Goal: Information Seeking & Learning: Check status

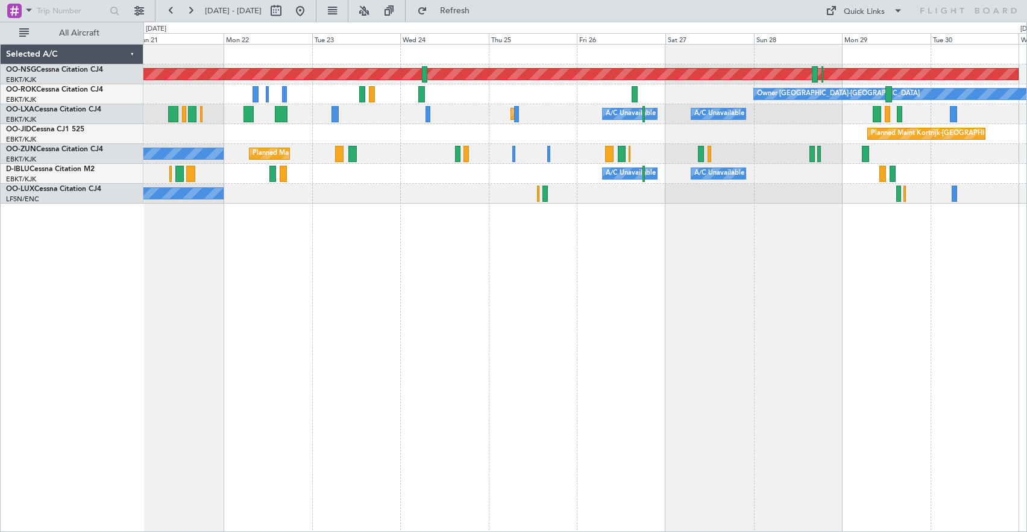
click at [232, 270] on div "Planned Maint [GEOGRAPHIC_DATA] ([GEOGRAPHIC_DATA]) Owner [GEOGRAPHIC_DATA]-[GE…" at bounding box center [586, 288] width 884 height 488
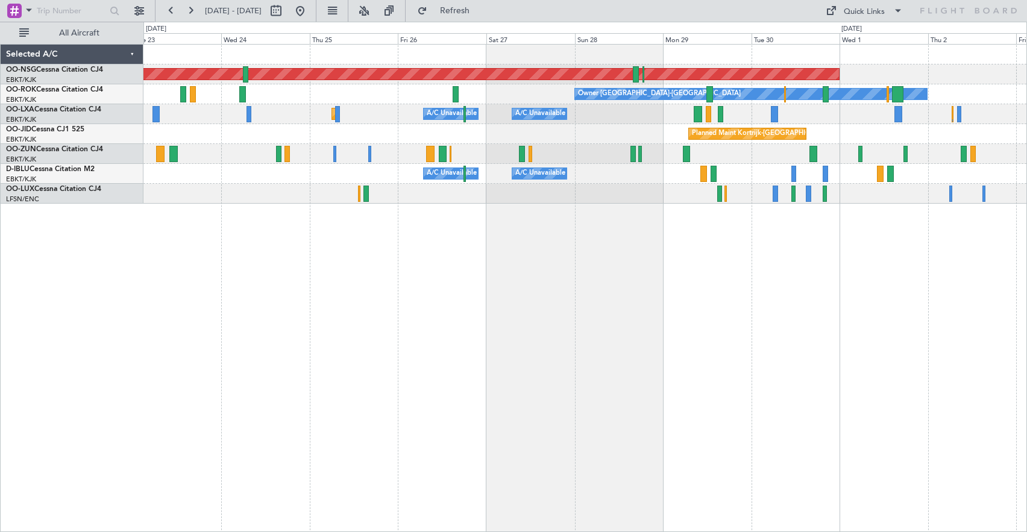
click at [809, 240] on div "Planned Maint [GEOGRAPHIC_DATA] ([GEOGRAPHIC_DATA]) Owner [GEOGRAPHIC_DATA]-[GE…" at bounding box center [586, 288] width 884 height 488
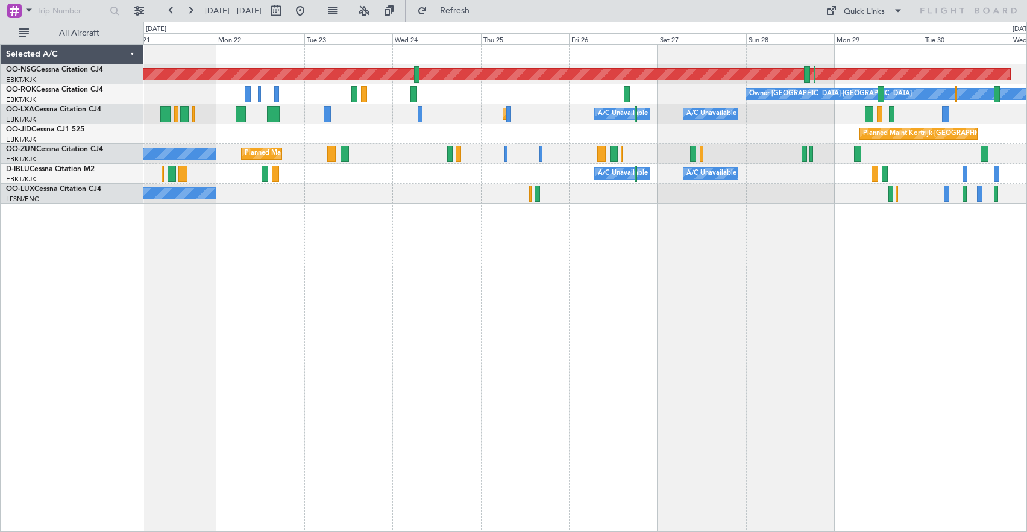
click at [806, 123] on div "Planned Maint [GEOGRAPHIC_DATA] ([GEOGRAPHIC_DATA]) Owner [GEOGRAPHIC_DATA]-[GE…" at bounding box center [585, 124] width 883 height 159
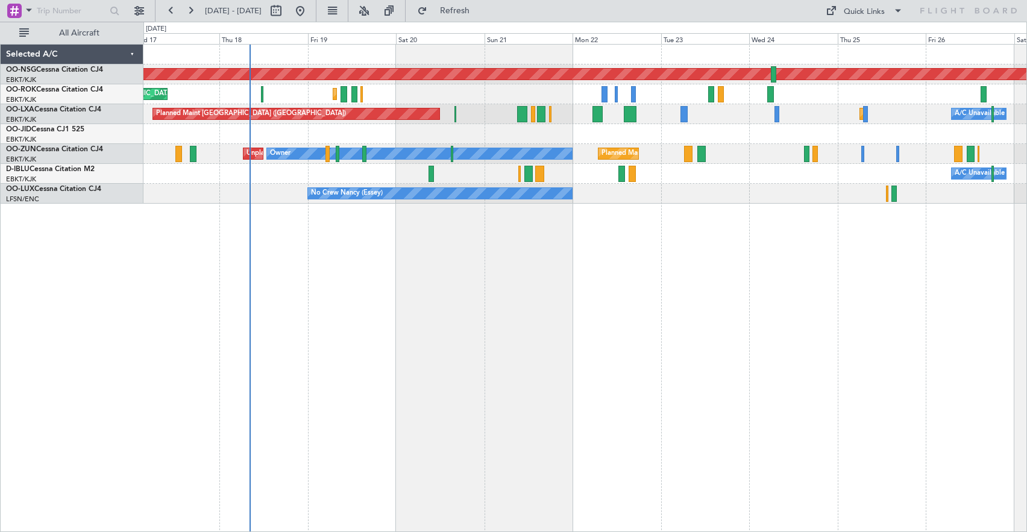
click at [674, 273] on div "Planned Maint [GEOGRAPHIC_DATA] ([GEOGRAPHIC_DATA]) Planned Maint [GEOGRAPHIC_D…" at bounding box center [586, 288] width 884 height 488
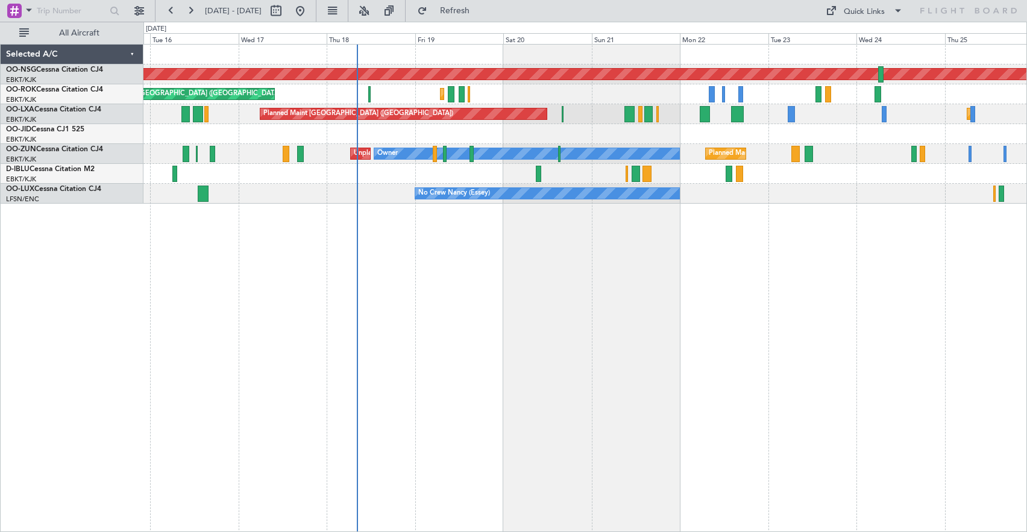
click at [712, 271] on div "Planned Maint [GEOGRAPHIC_DATA] ([GEOGRAPHIC_DATA]) Planned Maint [GEOGRAPHIC_D…" at bounding box center [586, 288] width 884 height 488
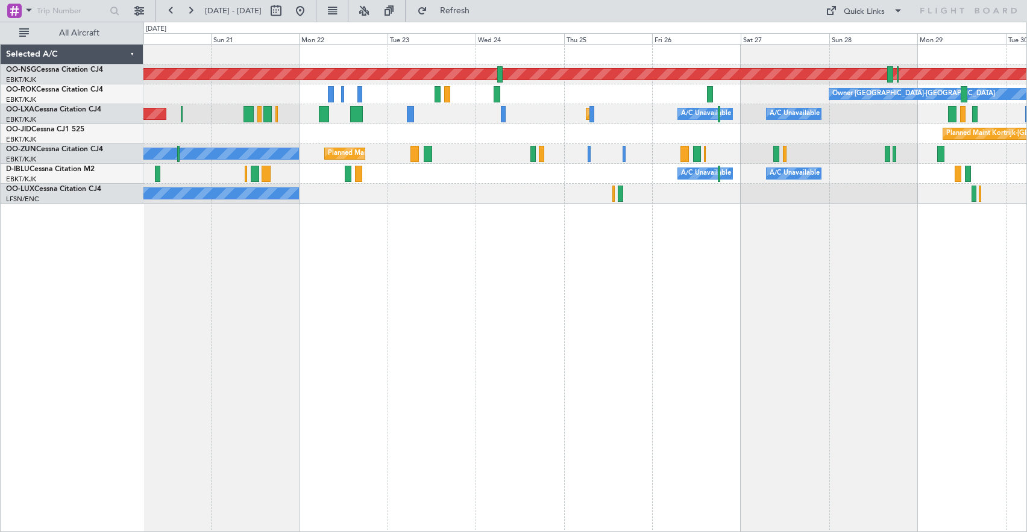
click at [552, 203] on div "No Crew Nancy (Essey)" at bounding box center [585, 194] width 883 height 20
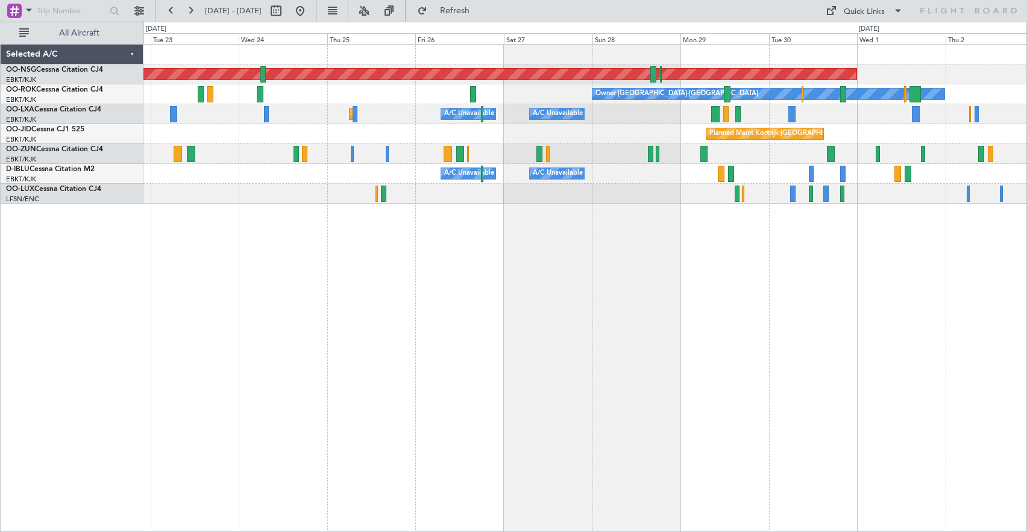
click at [740, 164] on div "Planned Maint [GEOGRAPHIC_DATA] ([GEOGRAPHIC_DATA]) Owner [GEOGRAPHIC_DATA]-[GE…" at bounding box center [585, 124] width 883 height 159
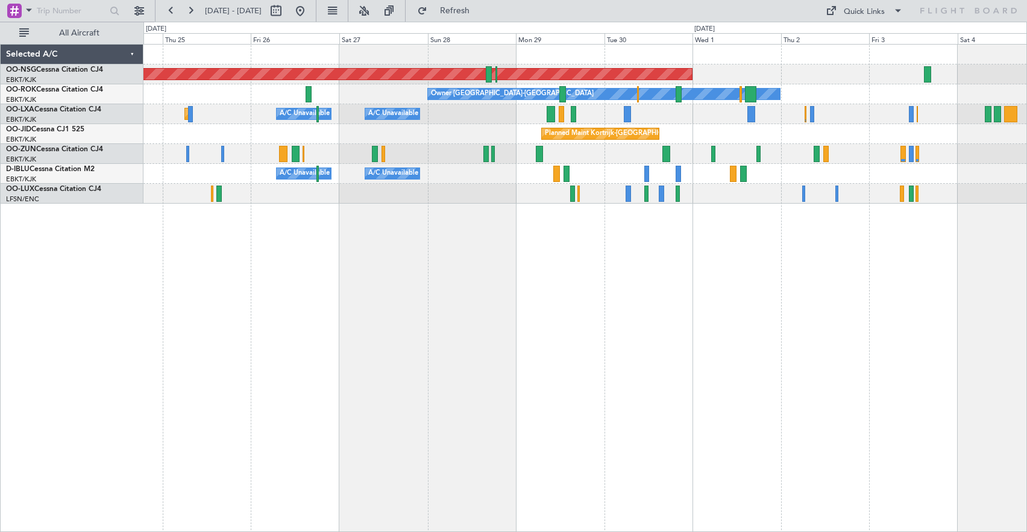
click at [732, 88] on div "Owner [GEOGRAPHIC_DATA]-[GEOGRAPHIC_DATA]" at bounding box center [585, 94] width 883 height 20
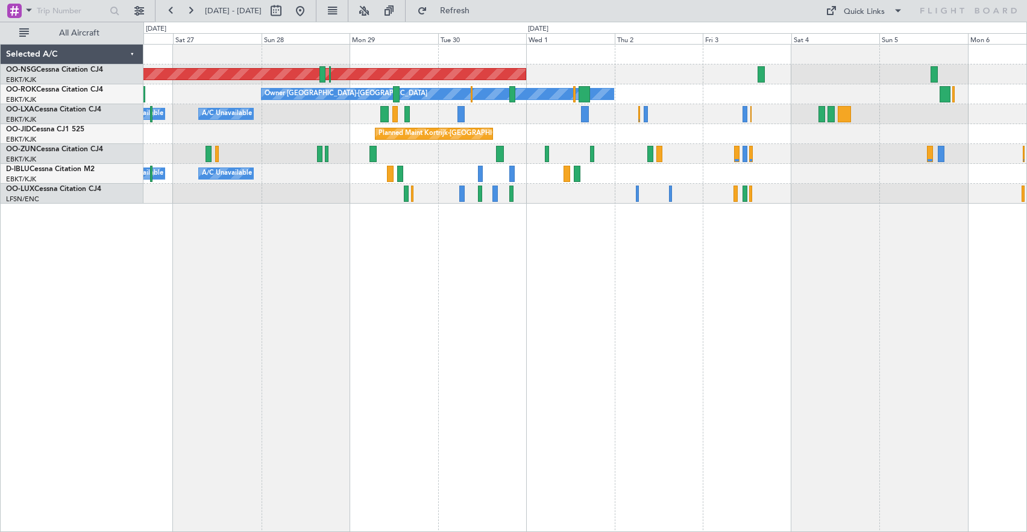
click at [755, 156] on div at bounding box center [585, 154] width 883 height 20
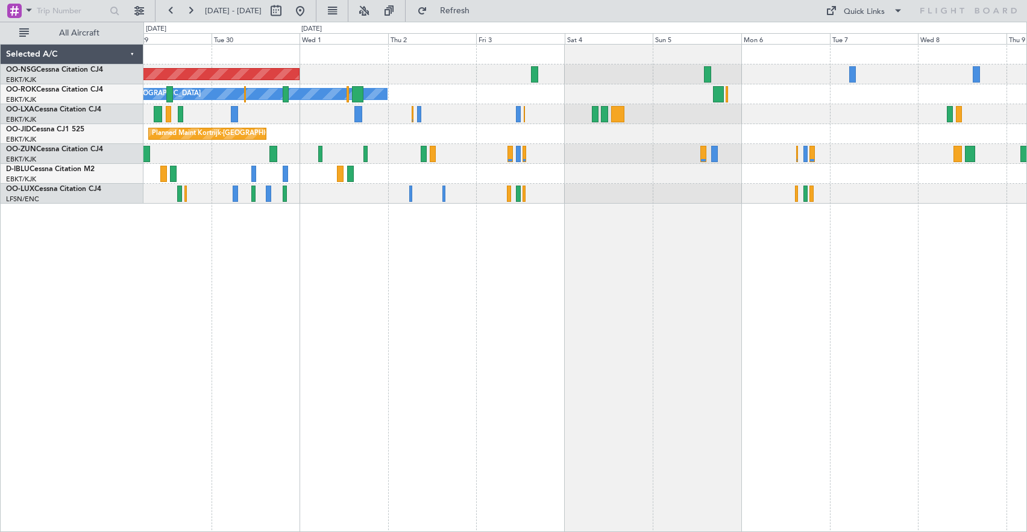
click at [695, 126] on div "Planned Maint [GEOGRAPHIC_DATA] ([GEOGRAPHIC_DATA]) Owner [GEOGRAPHIC_DATA]-[GE…" at bounding box center [585, 124] width 883 height 159
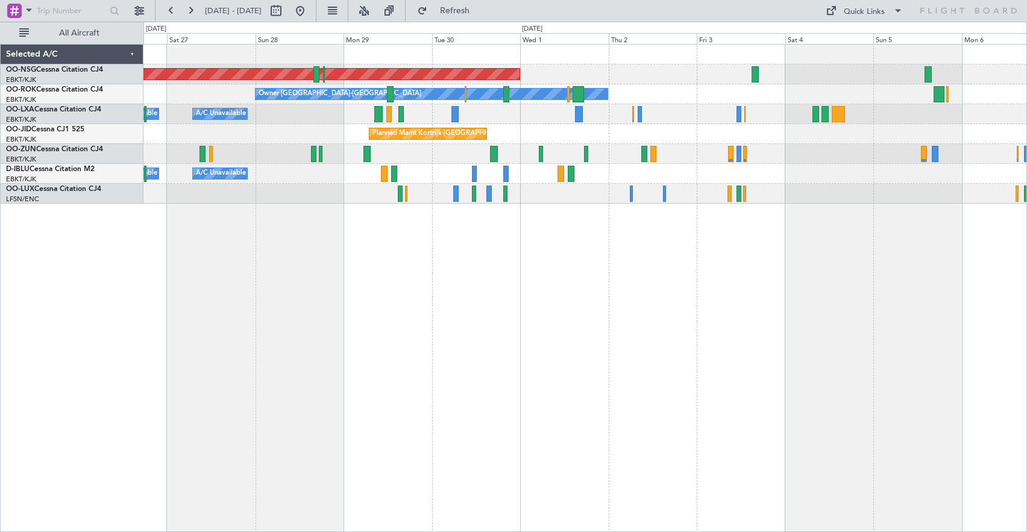
click at [757, 123] on div "A/C Unavailable A/C Unavailable [GEOGRAPHIC_DATA] ([GEOGRAPHIC_DATA] National) …" at bounding box center [585, 114] width 883 height 20
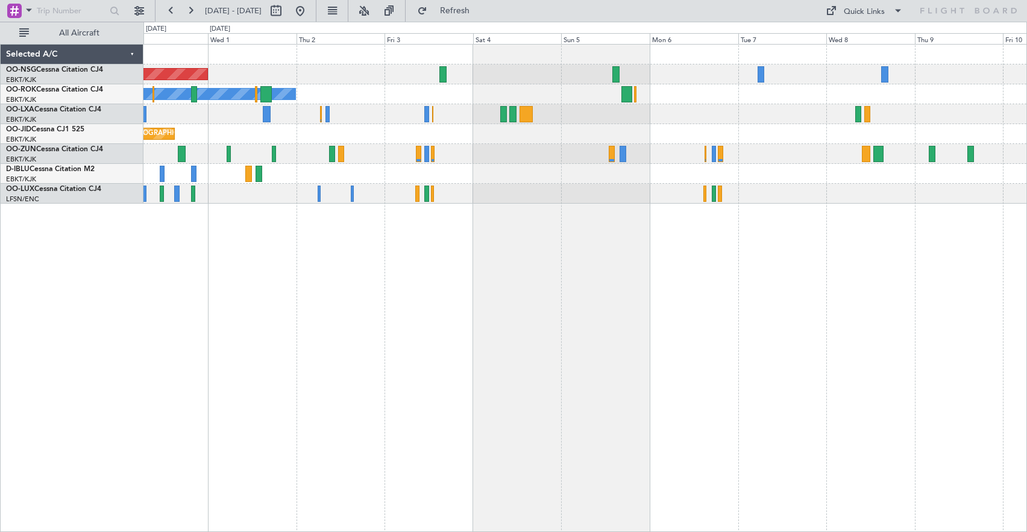
click at [467, 221] on div "Planned Maint [GEOGRAPHIC_DATA] ([GEOGRAPHIC_DATA]) Owner [GEOGRAPHIC_DATA]-[GE…" at bounding box center [586, 288] width 884 height 488
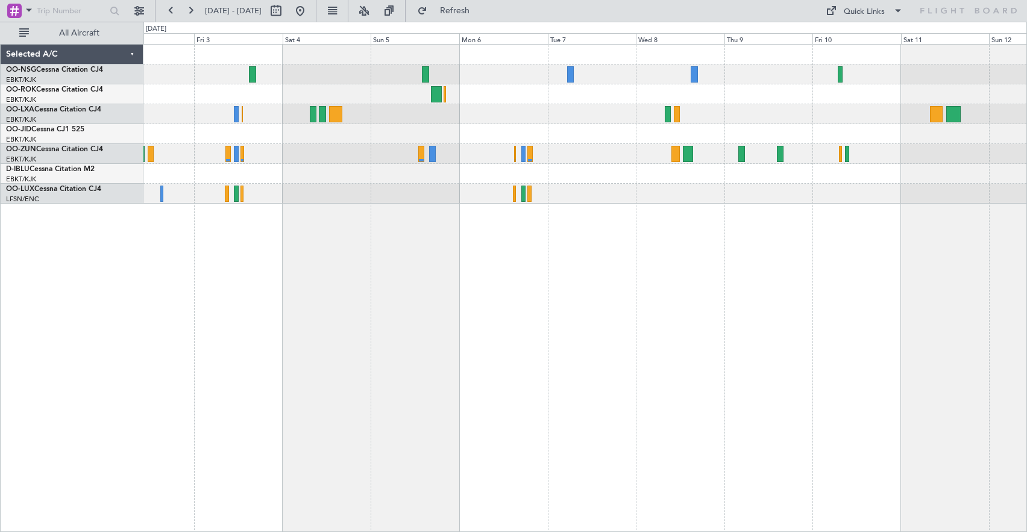
click at [646, 181] on div at bounding box center [585, 174] width 883 height 20
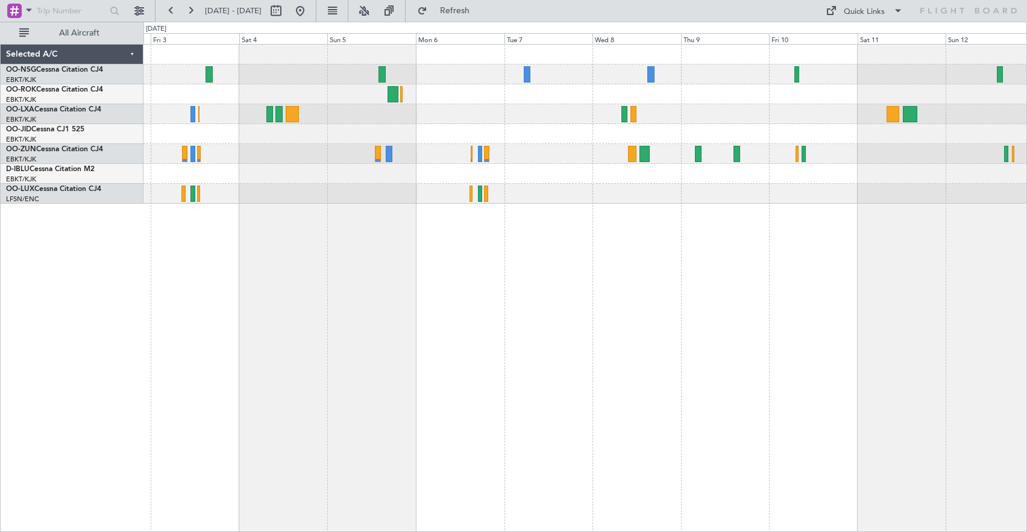
click at [549, 114] on div at bounding box center [585, 114] width 883 height 20
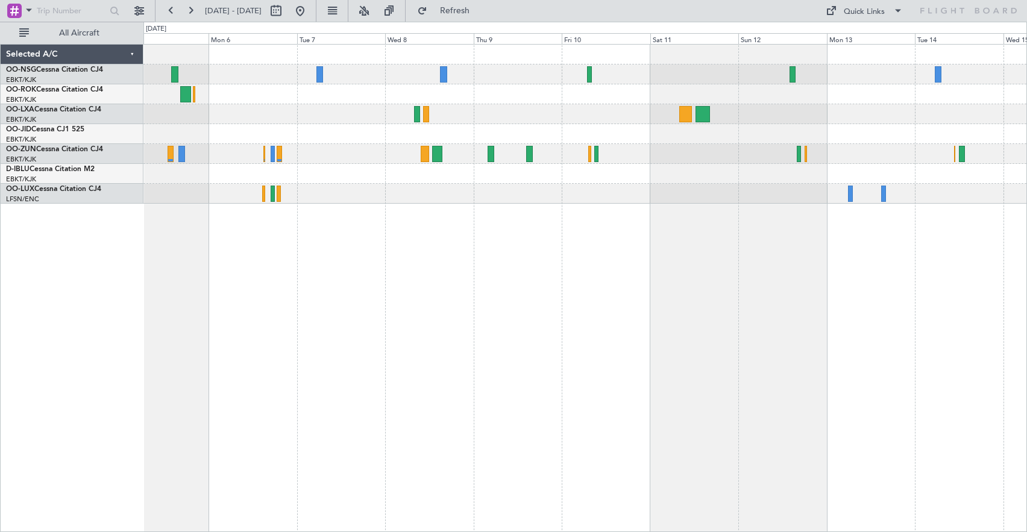
click at [787, 180] on div at bounding box center [585, 174] width 883 height 20
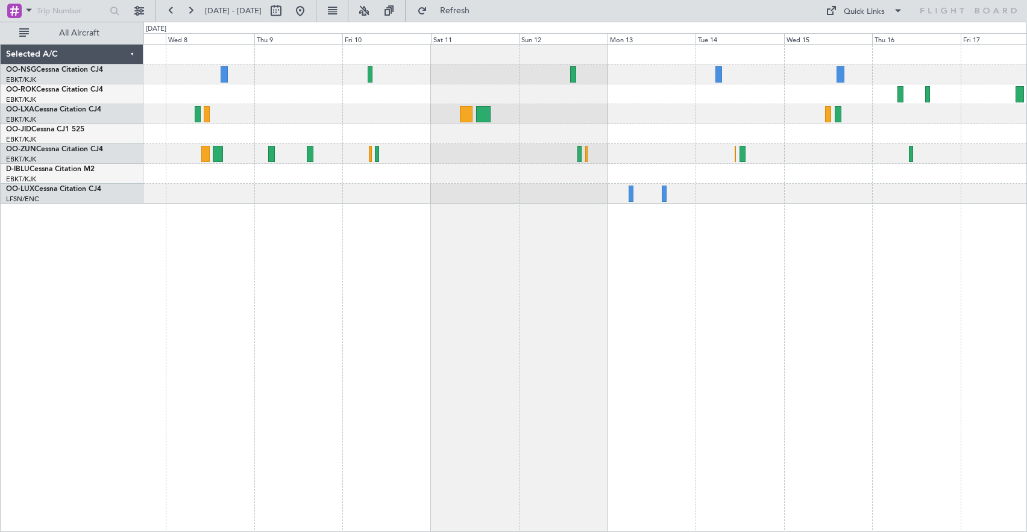
click at [736, 130] on div at bounding box center [585, 124] width 883 height 159
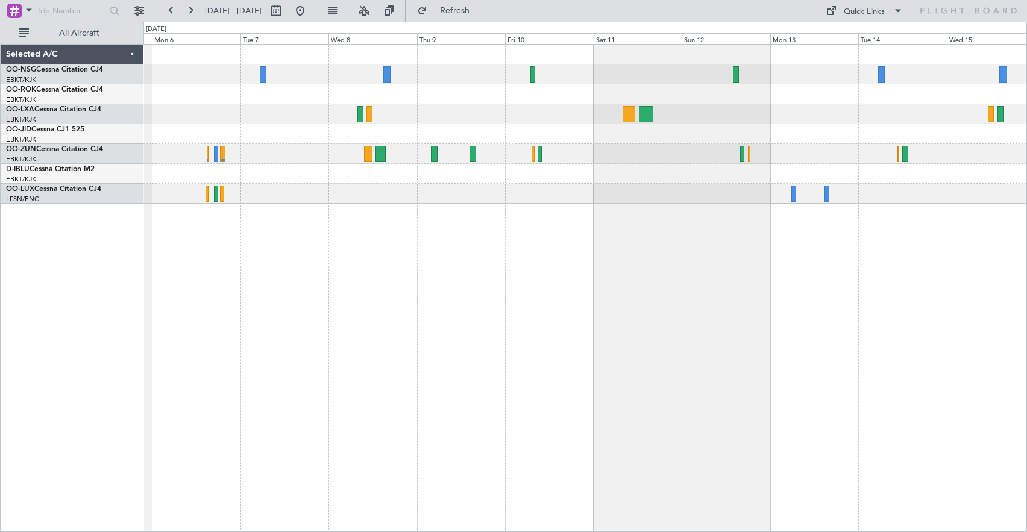
click at [624, 172] on div at bounding box center [585, 174] width 883 height 20
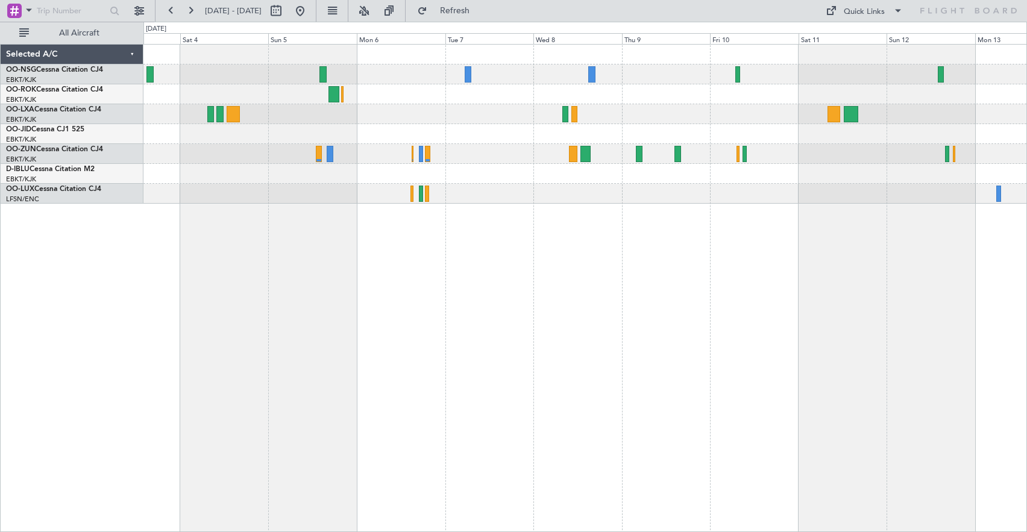
click at [721, 86] on div "Owner [GEOGRAPHIC_DATA]-[GEOGRAPHIC_DATA]" at bounding box center [585, 94] width 883 height 20
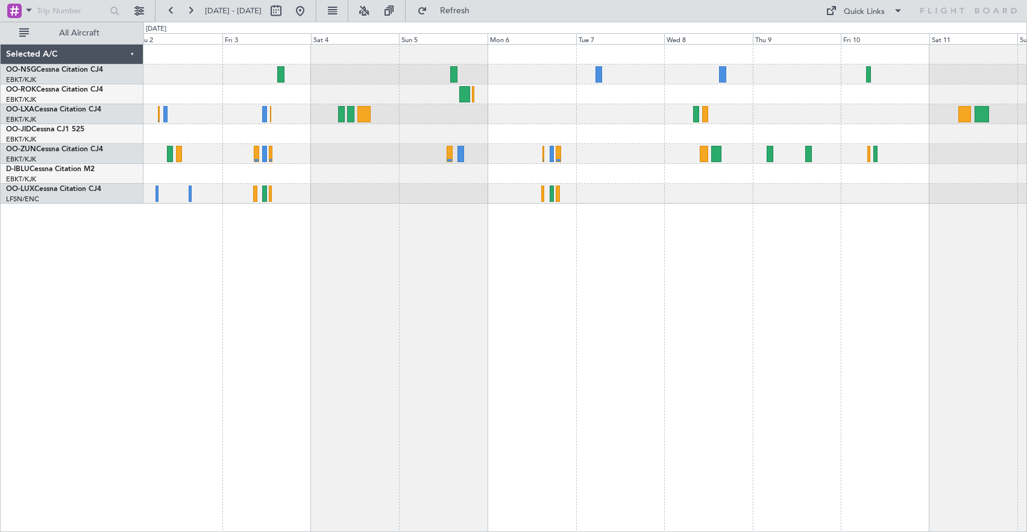
click at [459, 124] on div "Planned Maint [GEOGRAPHIC_DATA] ([GEOGRAPHIC_DATA]) Owner [GEOGRAPHIC_DATA]-[GE…" at bounding box center [585, 124] width 883 height 159
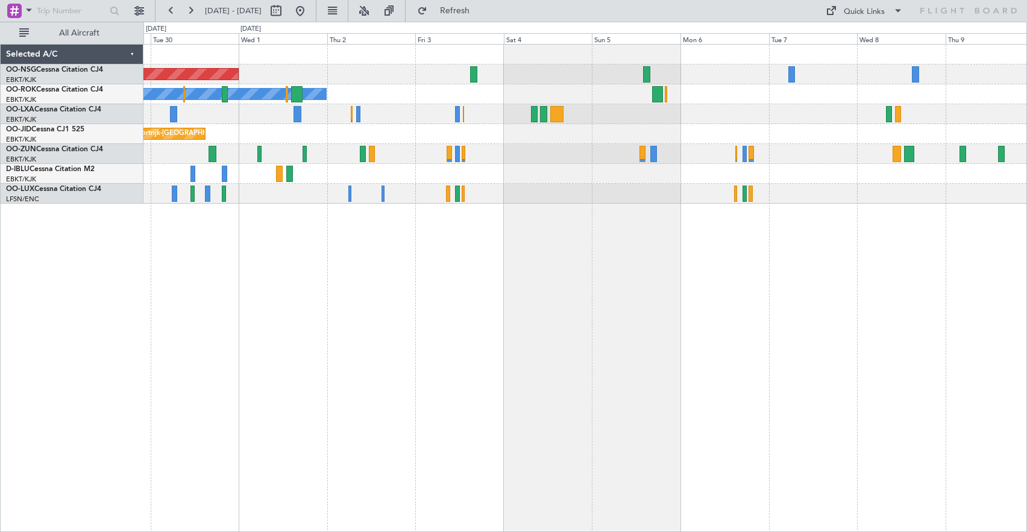
click at [625, 151] on div at bounding box center [585, 154] width 883 height 20
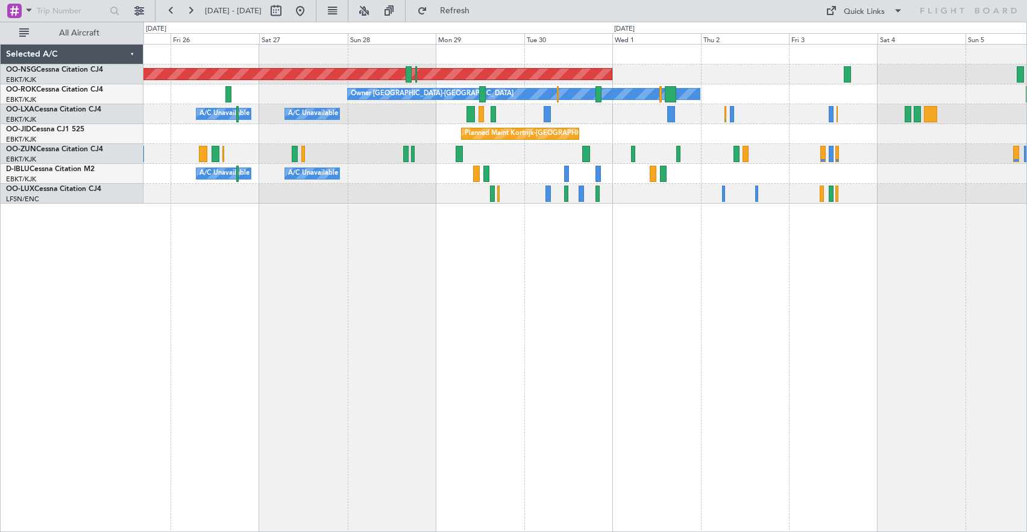
click at [733, 181] on div "A/C Unavailable [GEOGRAPHIC_DATA]-[GEOGRAPHIC_DATA] A/C Unavailable [GEOGRAPHIC…" at bounding box center [585, 174] width 883 height 20
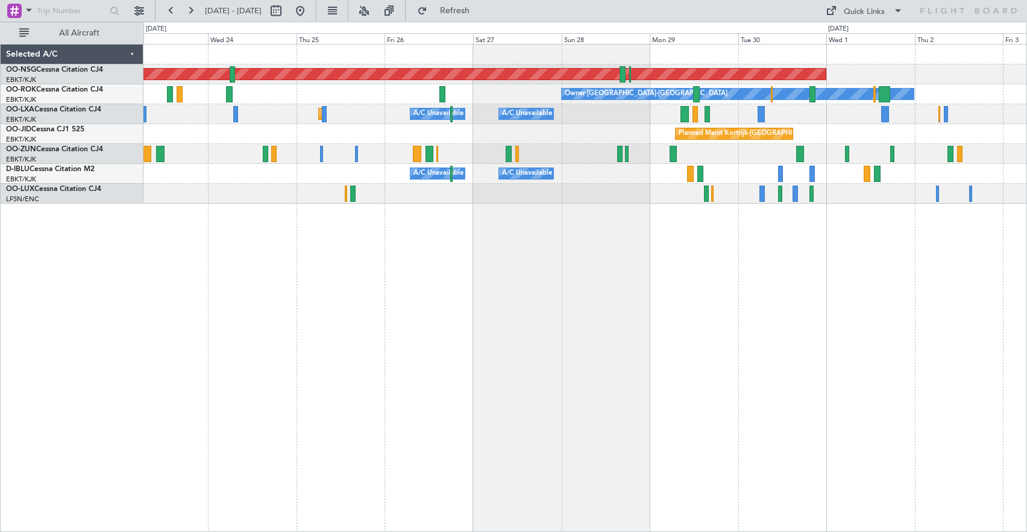
click at [711, 260] on div "Planned Maint [GEOGRAPHIC_DATA] ([GEOGRAPHIC_DATA]) Owner [GEOGRAPHIC_DATA]-[GE…" at bounding box center [586, 288] width 884 height 488
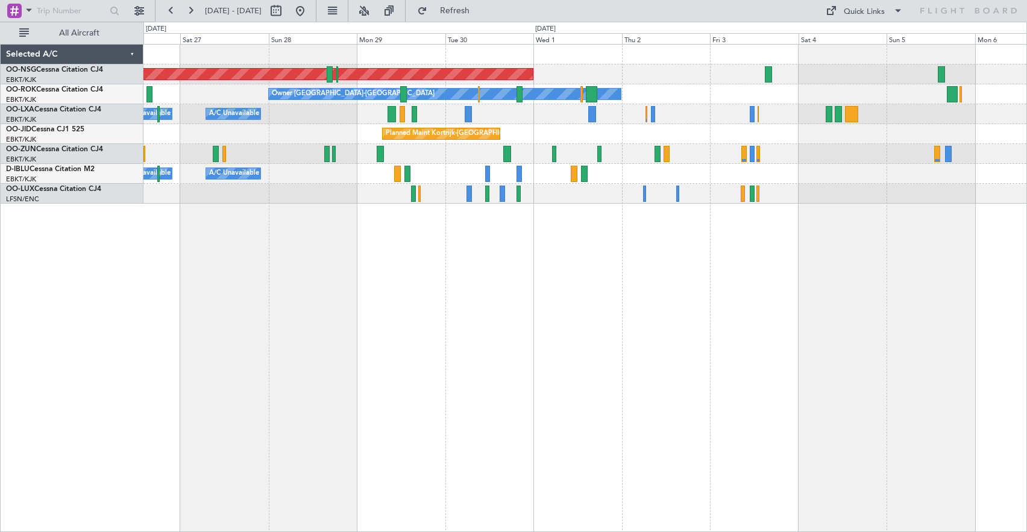
click at [556, 115] on div "A/C Unavailable [GEOGRAPHIC_DATA] ([GEOGRAPHIC_DATA] National) A/C Unavailable …" at bounding box center [585, 114] width 883 height 20
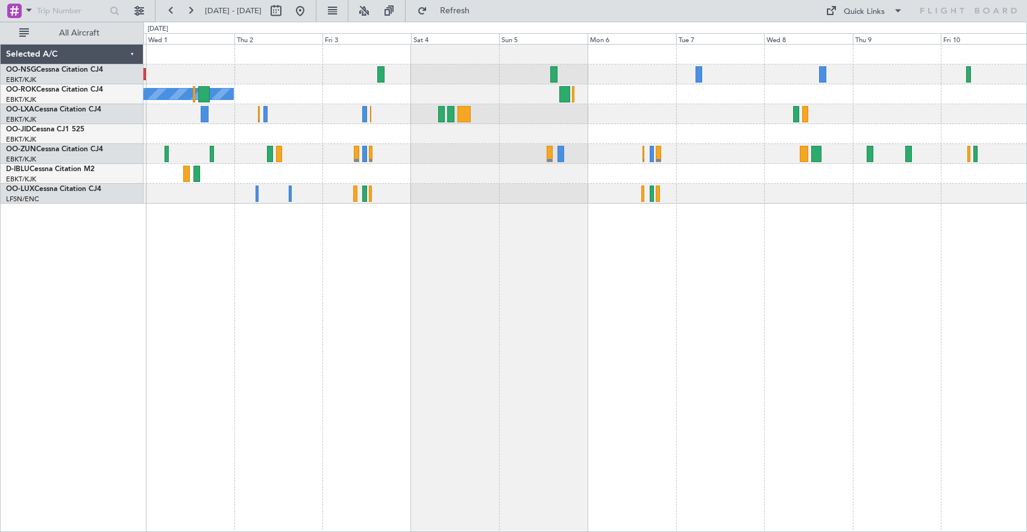
click at [486, 127] on div "Planned Maint Kortrijk-[GEOGRAPHIC_DATA]" at bounding box center [585, 134] width 883 height 20
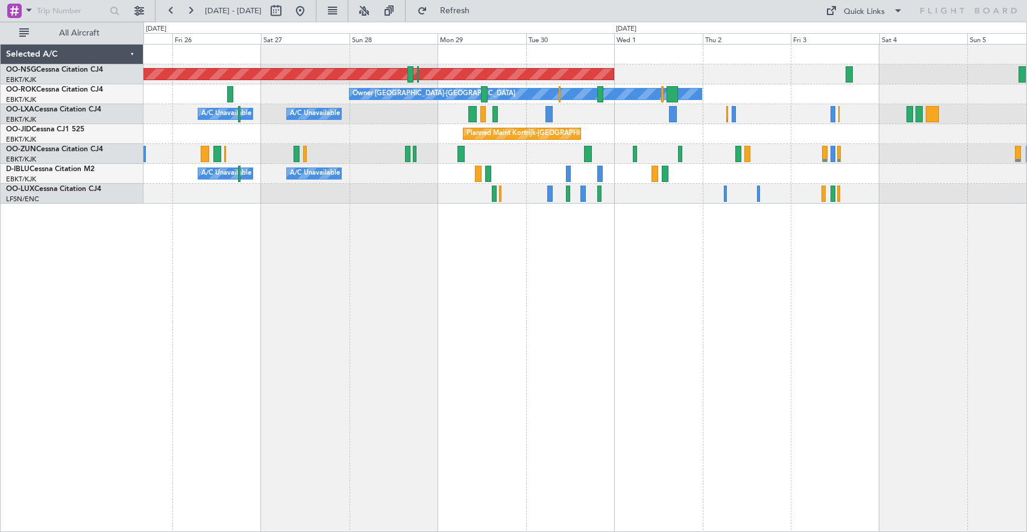
click at [654, 242] on div "Planned Maint [GEOGRAPHIC_DATA] ([GEOGRAPHIC_DATA]) Owner [GEOGRAPHIC_DATA]-[GE…" at bounding box center [586, 288] width 884 height 488
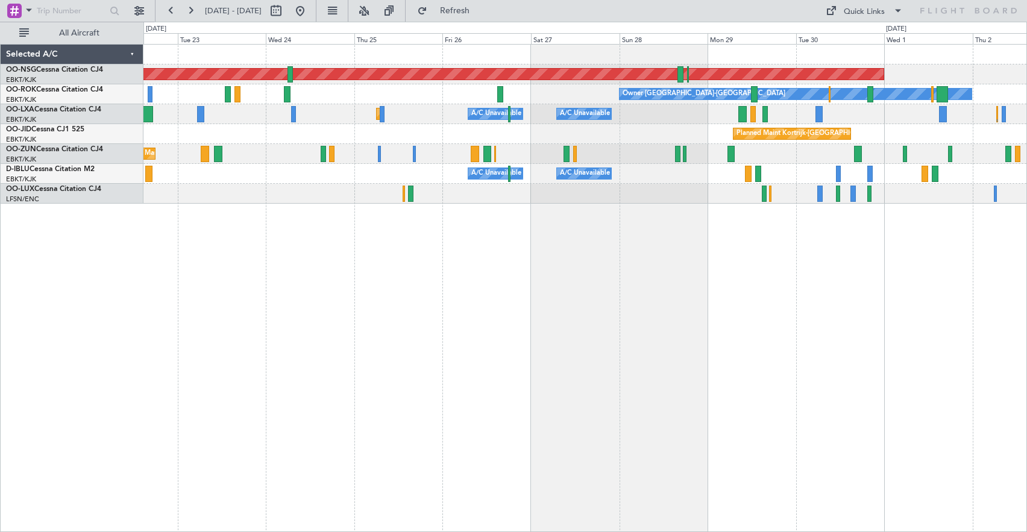
click at [877, 248] on div "Planned Maint [GEOGRAPHIC_DATA] ([GEOGRAPHIC_DATA]) Owner [GEOGRAPHIC_DATA]-[GE…" at bounding box center [586, 288] width 884 height 488
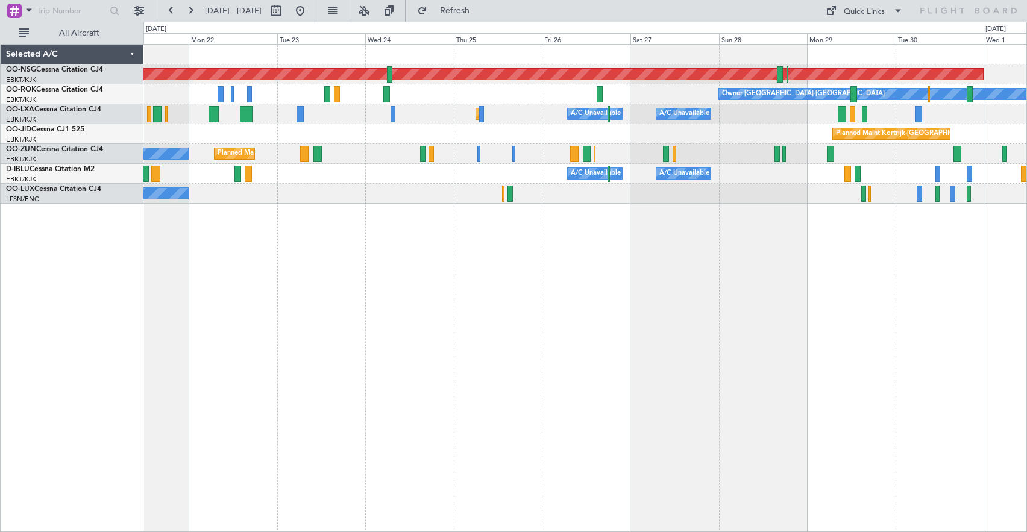
click at [654, 240] on div "Planned Maint [GEOGRAPHIC_DATA] ([GEOGRAPHIC_DATA]) Owner [GEOGRAPHIC_DATA]-[GE…" at bounding box center [586, 288] width 884 height 488
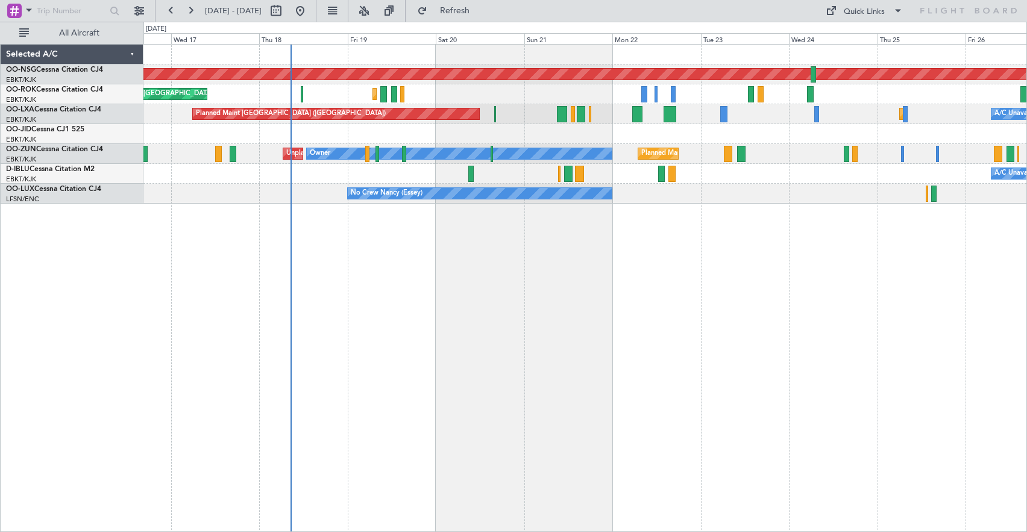
click at [728, 280] on div "Planned Maint [GEOGRAPHIC_DATA] ([GEOGRAPHIC_DATA]) Planned Maint [GEOGRAPHIC_D…" at bounding box center [586, 288] width 884 height 488
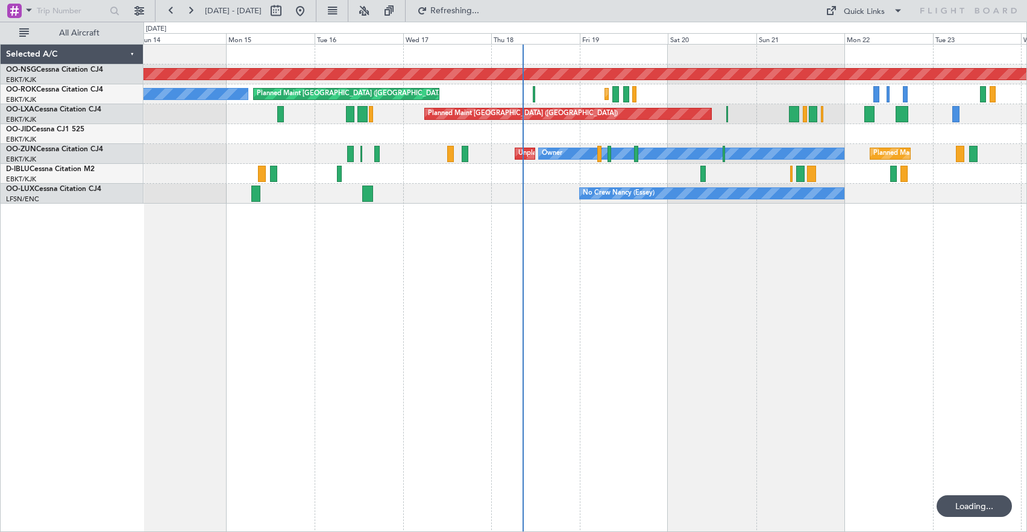
click at [813, 278] on div "Planned Maint [GEOGRAPHIC_DATA] ([GEOGRAPHIC_DATA]) Planned Maint [GEOGRAPHIC_D…" at bounding box center [586, 288] width 884 height 488
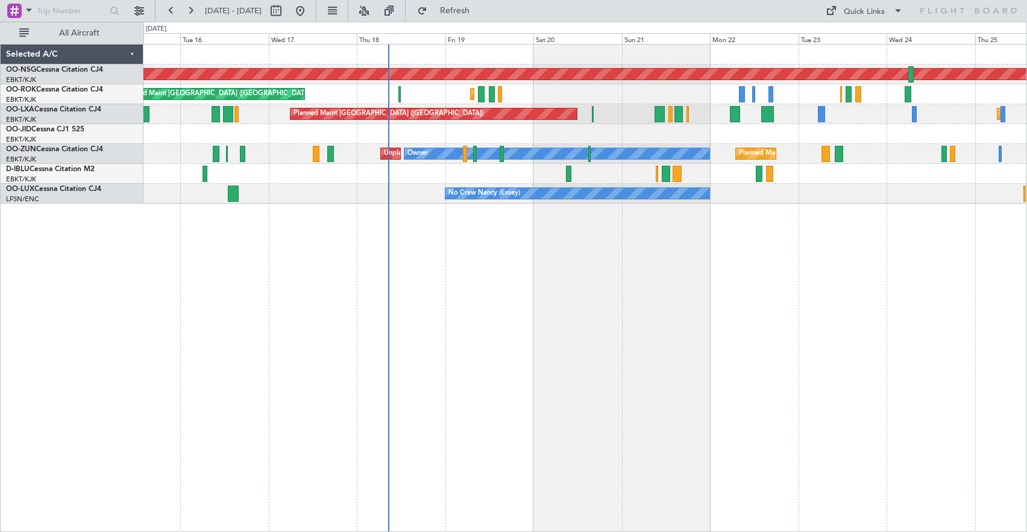
click at [626, 279] on div "Planned Maint [GEOGRAPHIC_DATA] ([GEOGRAPHIC_DATA]) Planned Maint [GEOGRAPHIC_D…" at bounding box center [586, 288] width 884 height 488
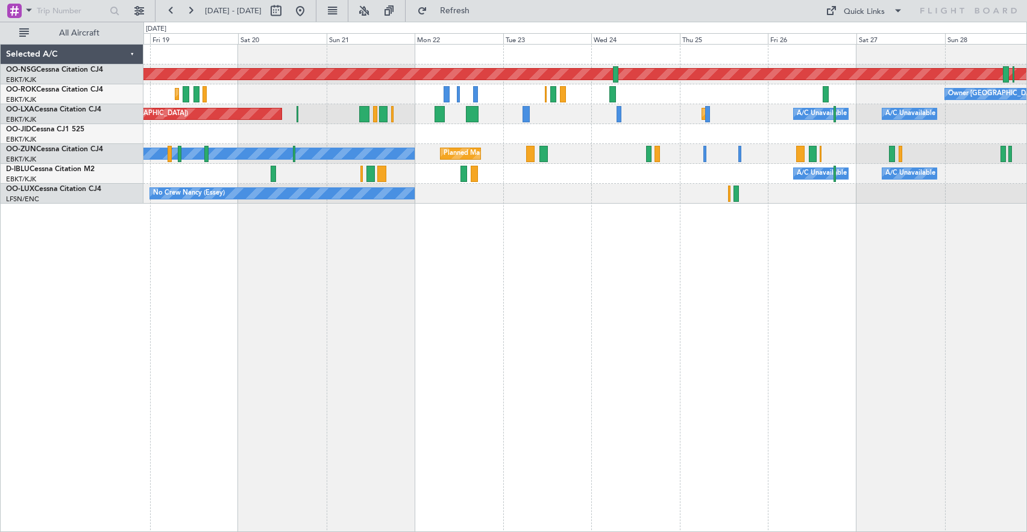
click at [488, 113] on div "Planned Maint [GEOGRAPHIC_DATA] ([GEOGRAPHIC_DATA]) Planned Maint [GEOGRAPHIC_D…" at bounding box center [585, 114] width 883 height 20
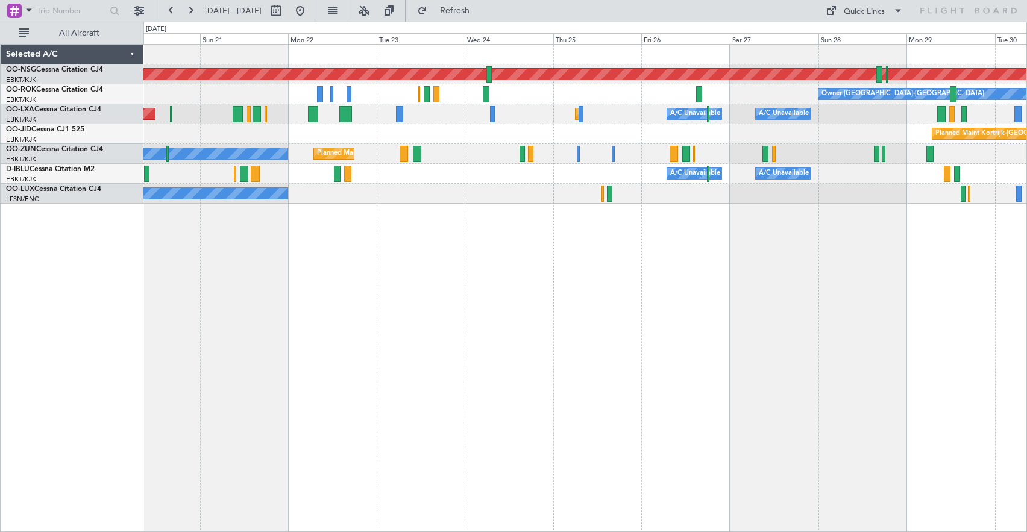
click at [614, 124] on div "Planned Maint [GEOGRAPHIC_DATA] ([GEOGRAPHIC_DATA]) Owner [GEOGRAPHIC_DATA]-[GE…" at bounding box center [585, 124] width 883 height 159
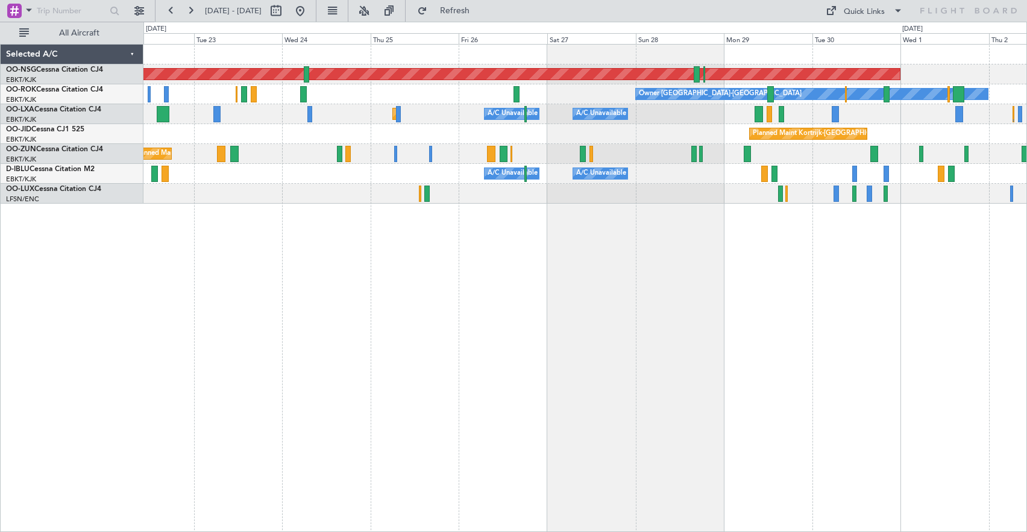
click at [485, 139] on div "Planned Maint Kortrijk-[GEOGRAPHIC_DATA]" at bounding box center [585, 134] width 883 height 20
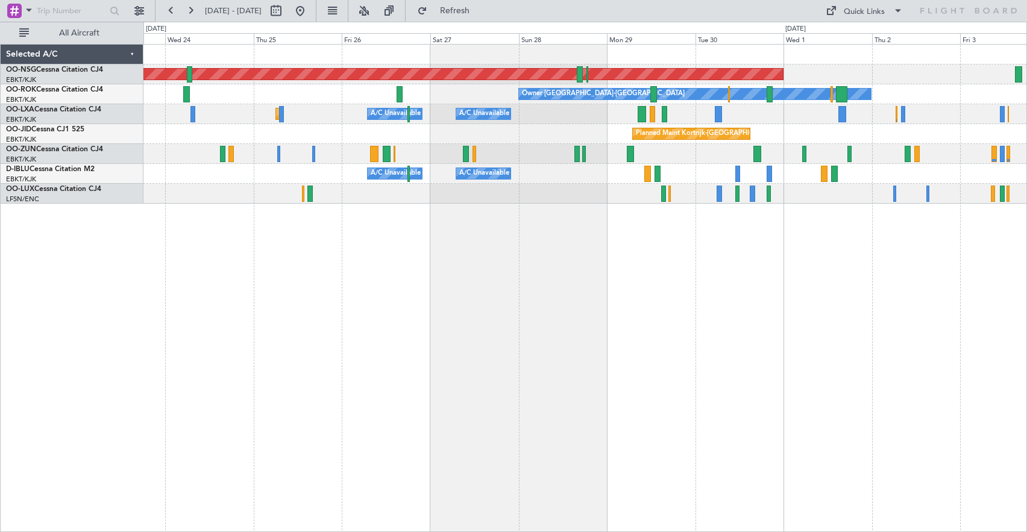
click at [481, 136] on div "Planned Maint Kortrijk-[GEOGRAPHIC_DATA]" at bounding box center [585, 134] width 883 height 20
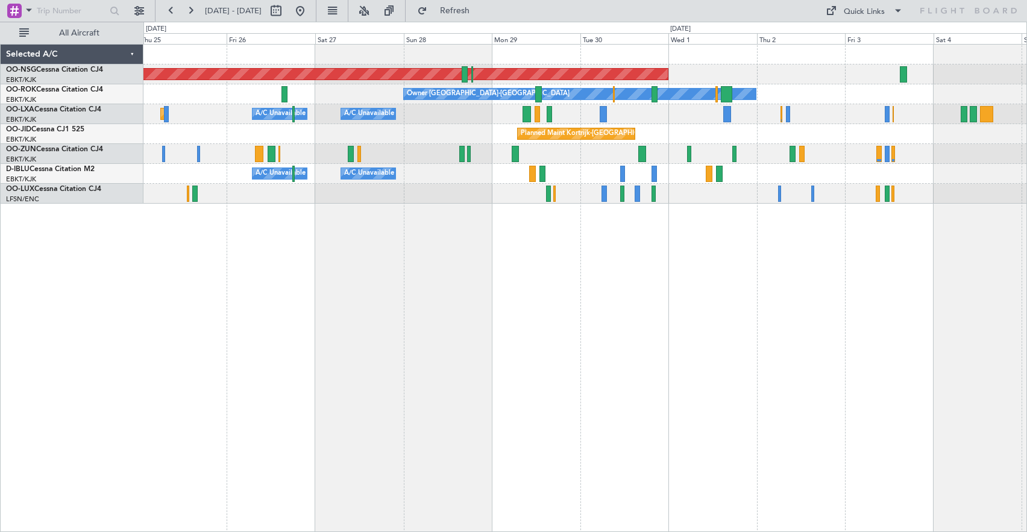
click at [373, 143] on div "Planned Maint Kortrijk-[GEOGRAPHIC_DATA]" at bounding box center [585, 134] width 883 height 20
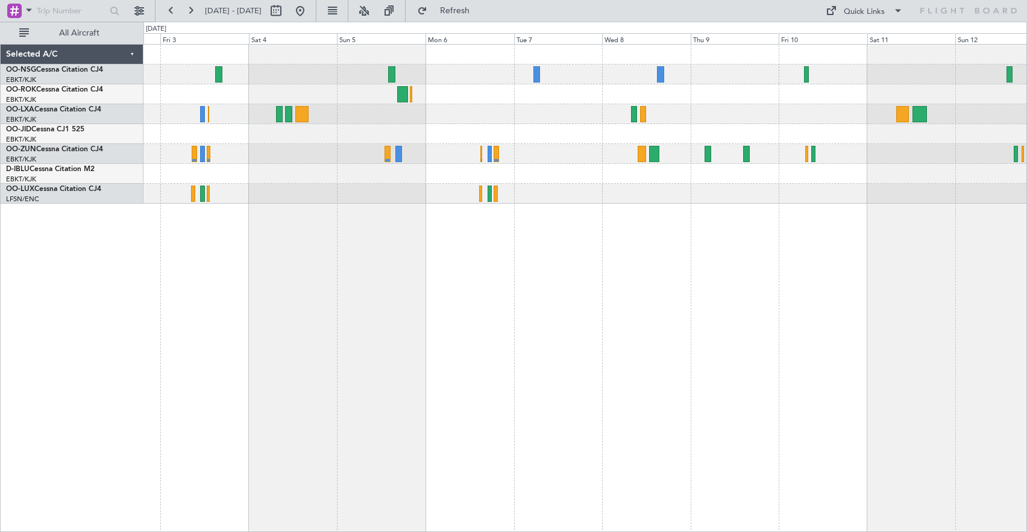
click at [285, 65] on div "Planned Maint [GEOGRAPHIC_DATA] ([GEOGRAPHIC_DATA]) Owner [GEOGRAPHIC_DATA]-[GE…" at bounding box center [585, 124] width 883 height 159
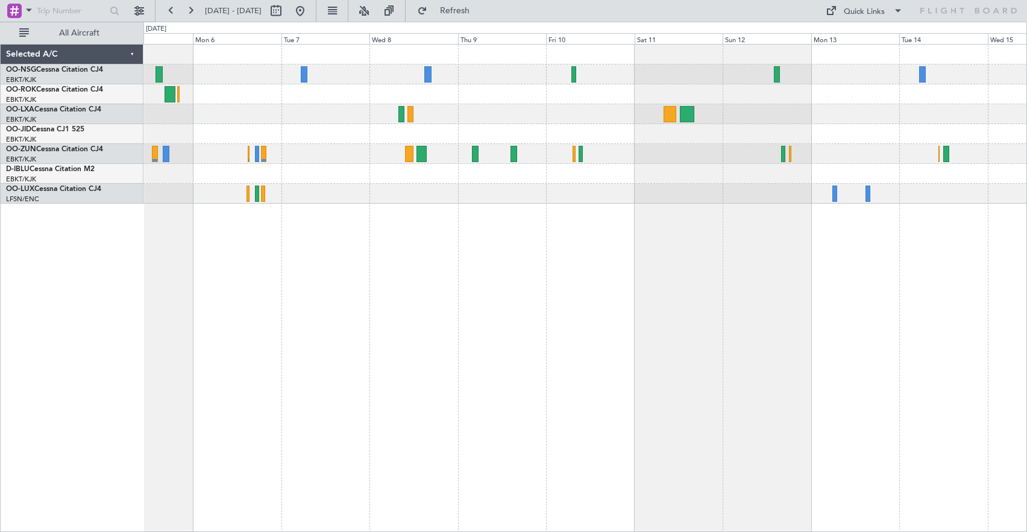
click at [645, 65] on div at bounding box center [585, 75] width 883 height 20
